Goal: Information Seeking & Learning: Check status

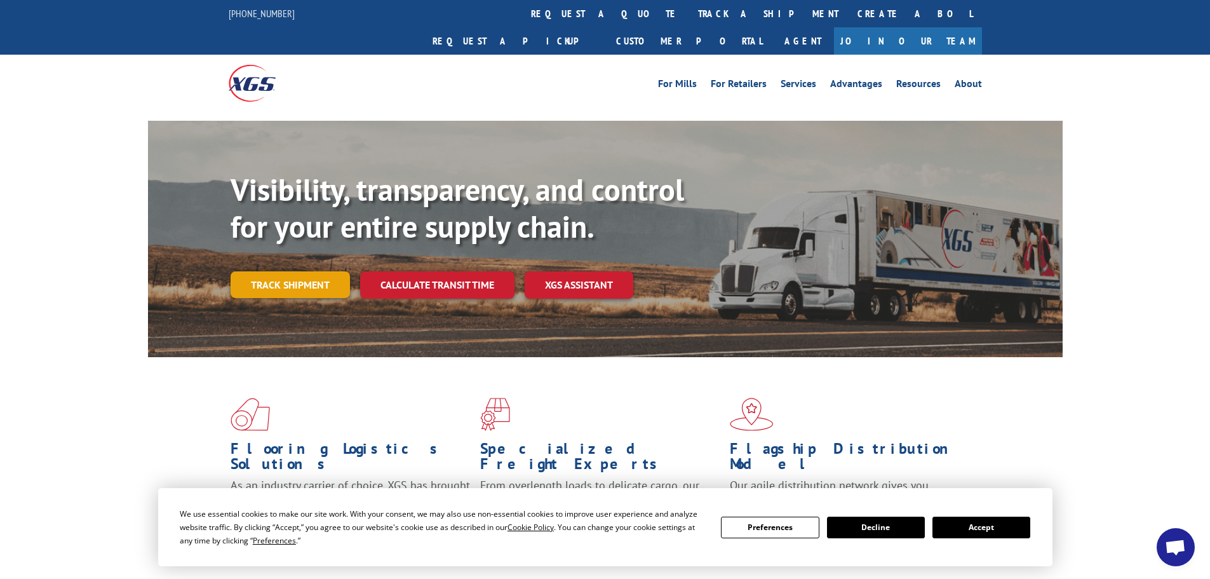
click at [302, 271] on link "Track shipment" at bounding box center [290, 284] width 119 height 27
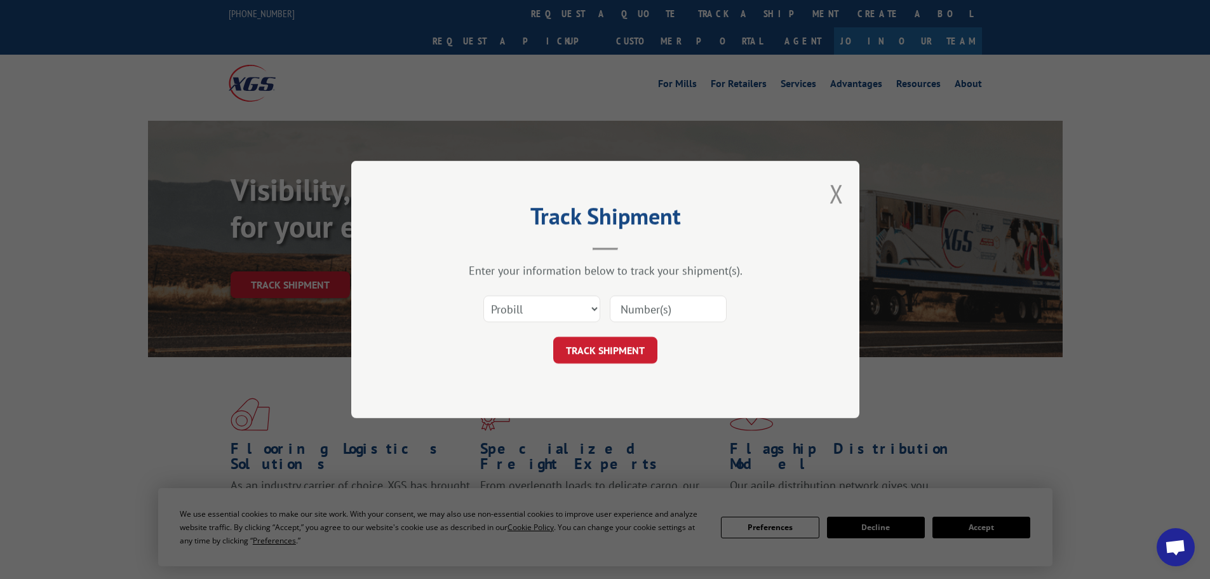
click at [658, 311] on input at bounding box center [668, 308] width 117 height 27
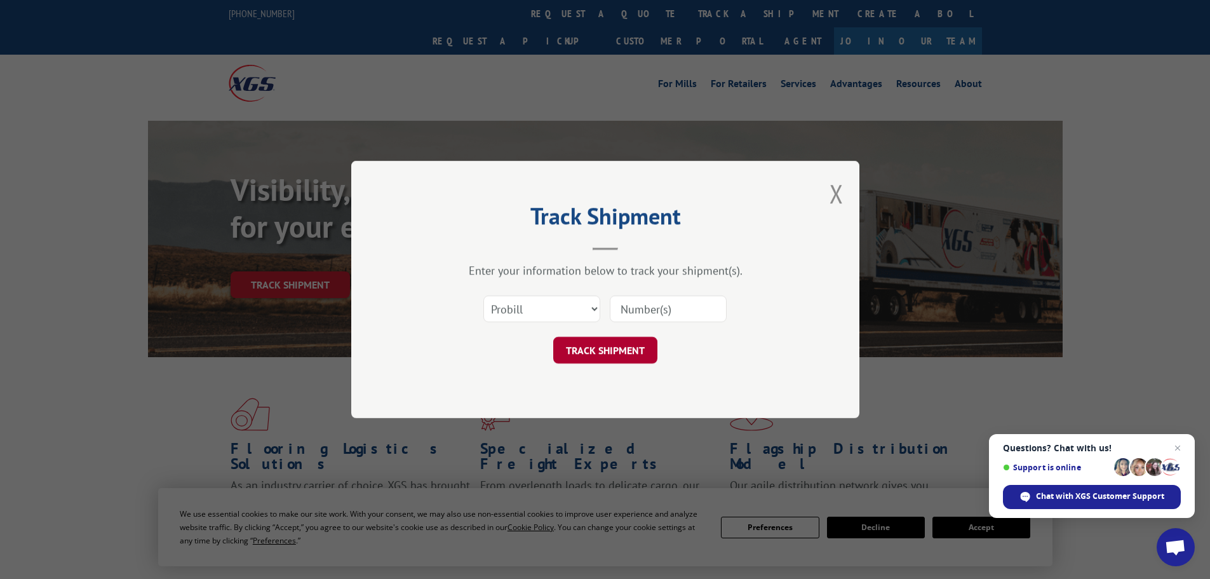
click at [625, 349] on button "TRACK SHIPMENT" at bounding box center [605, 350] width 104 height 27
drag, startPoint x: 681, startPoint y: 311, endPoint x: 688, endPoint y: 321, distance: 12.9
click at [681, 311] on input at bounding box center [668, 308] width 117 height 27
click at [635, 348] on button "TRACK SHIPMENT" at bounding box center [605, 350] width 104 height 27
click at [652, 309] on input at bounding box center [668, 308] width 117 height 27
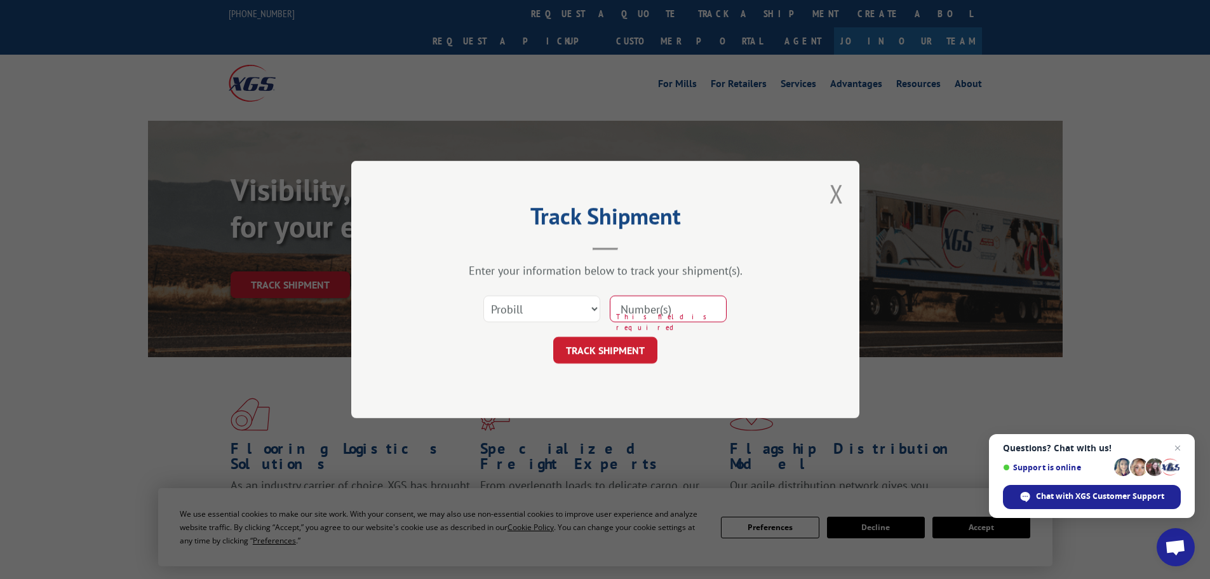
type input "16566672"
click at [642, 349] on button "TRACK SHIPMENT" at bounding box center [605, 350] width 104 height 27
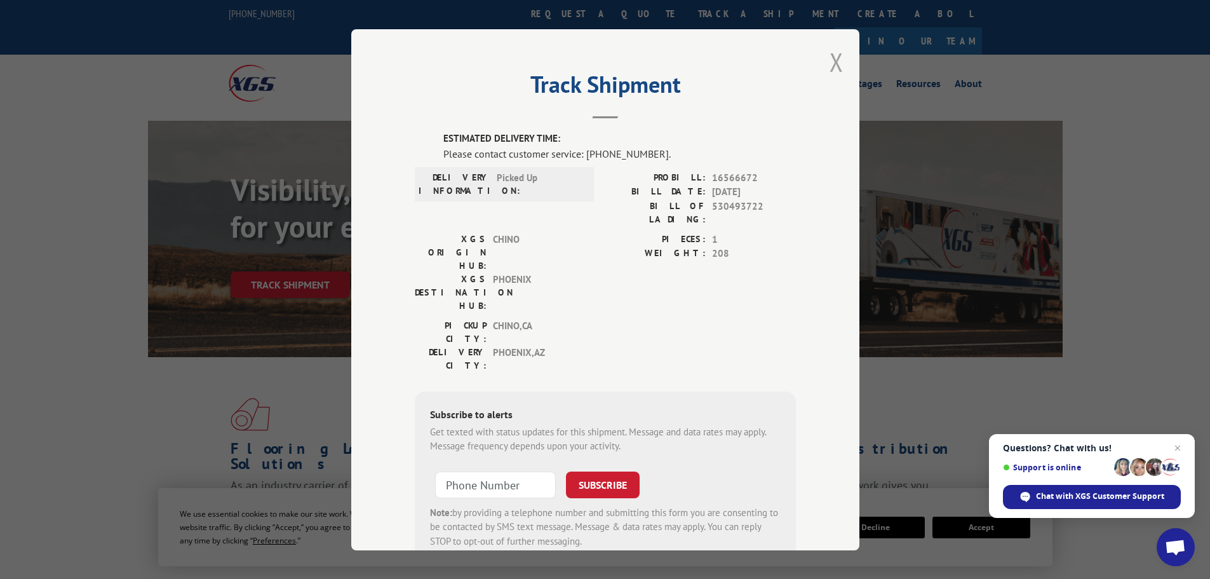
click at [830, 70] on button "Close modal" at bounding box center [837, 62] width 14 height 34
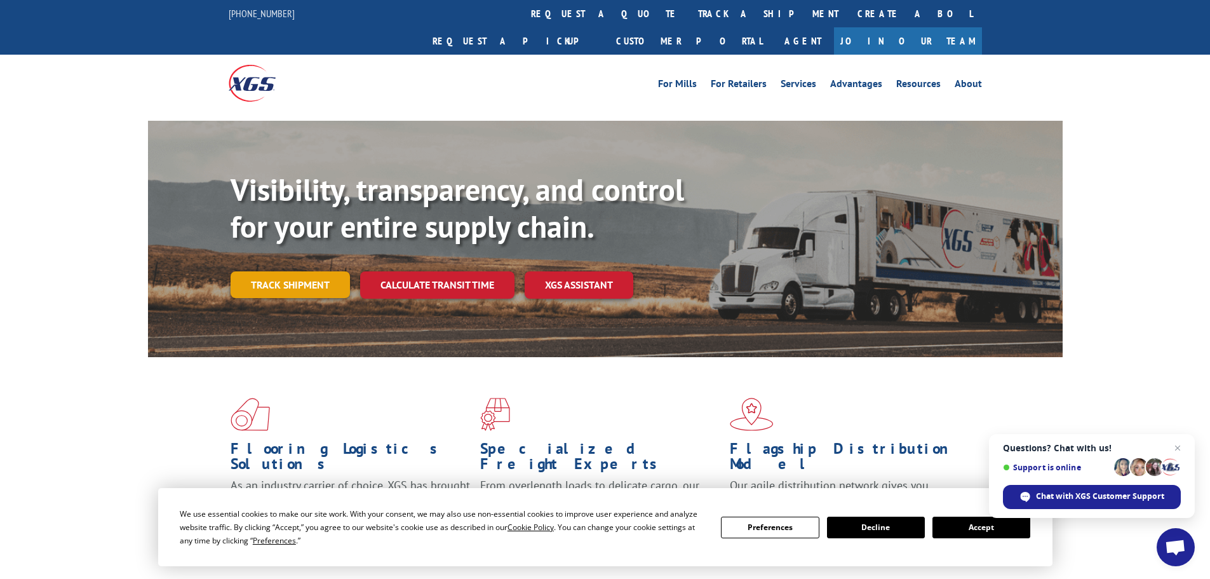
click at [259, 271] on link "Track shipment" at bounding box center [290, 284] width 119 height 27
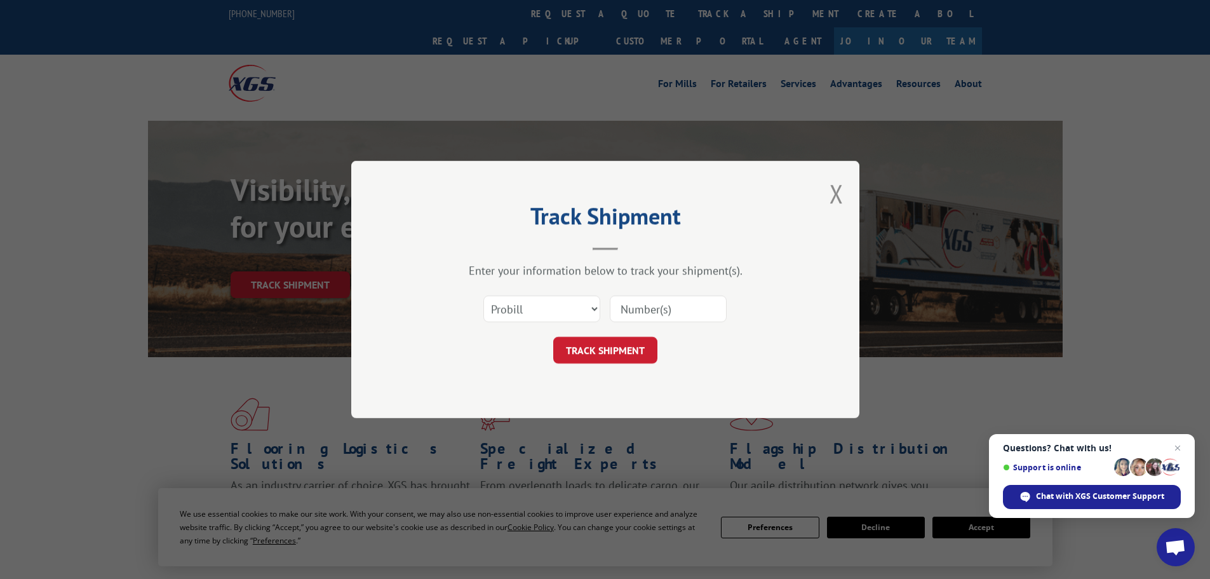
click at [658, 314] on input at bounding box center [668, 308] width 117 height 27
type input "16566672"
click at [628, 347] on button "TRACK SHIPMENT" at bounding box center [605, 350] width 104 height 27
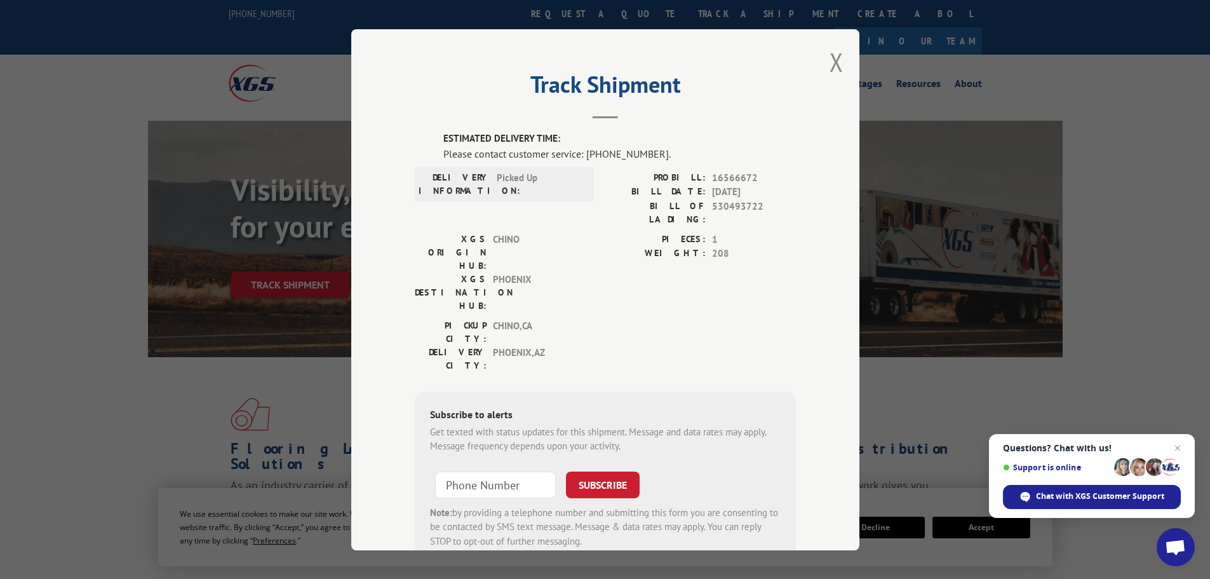
click at [1091, 463] on span "Support is online" at bounding box center [1056, 468] width 107 height 10
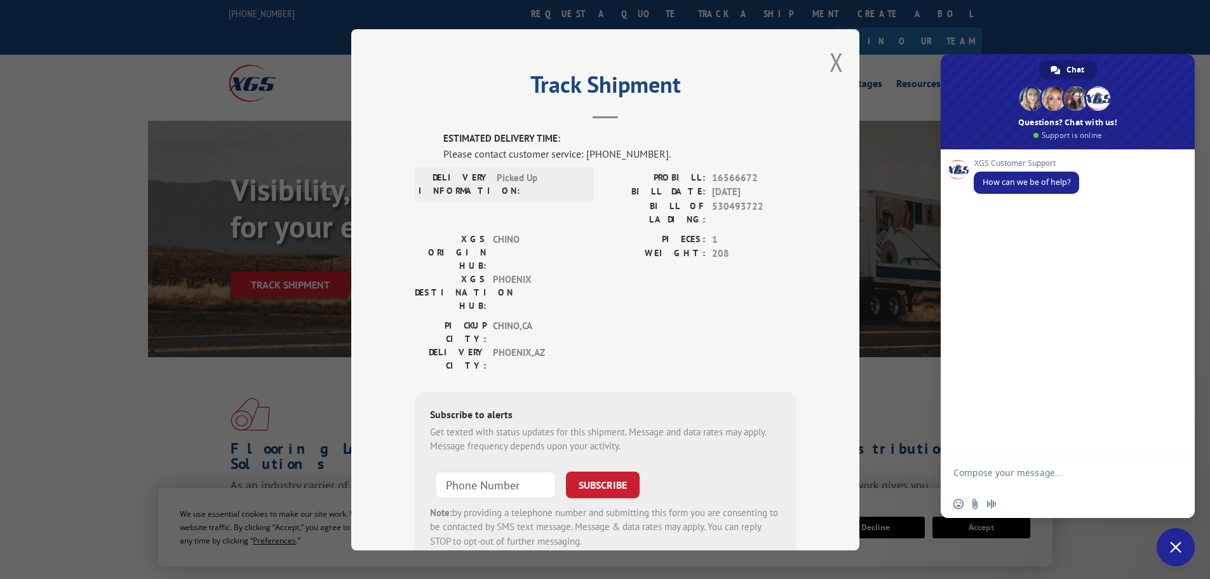
click at [898, 86] on div "Track Shipment ESTIMATED DELIVERY TIME: Please contact customer service: [PHONE…" at bounding box center [605, 289] width 1210 height 579
click at [1156, 21] on div "Track Shipment ESTIMATED DELIVERY TIME: Please contact customer service: [PHONE…" at bounding box center [605, 289] width 1210 height 579
